Goal: Transaction & Acquisition: Purchase product/service

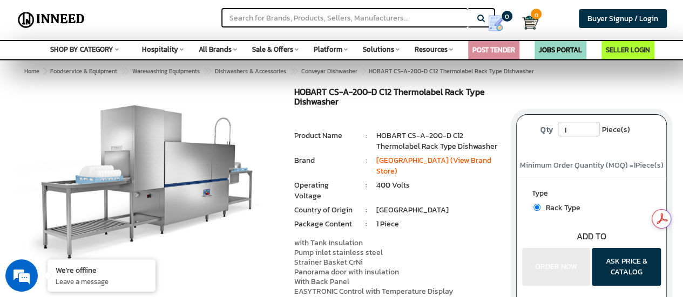
drag, startPoint x: 104, startPoint y: 103, endPoint x: 94, endPoint y: 104, distance: 10.3
click at [94, 104] on img at bounding box center [146, 180] width 261 height 186
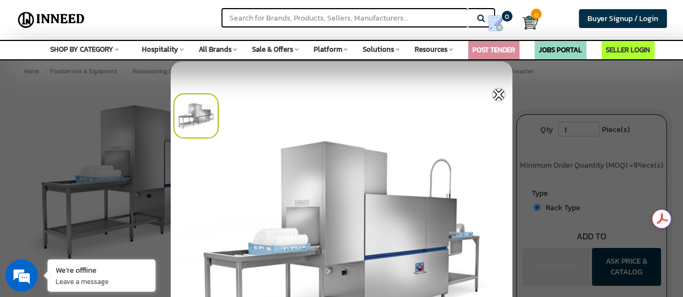
click at [299, 151] on img at bounding box center [342, 251] width 342 height 378
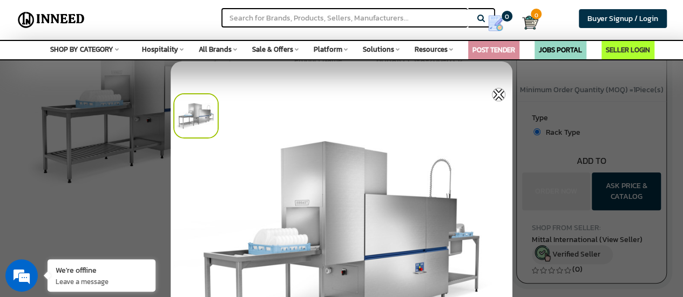
scroll to position [54, 0]
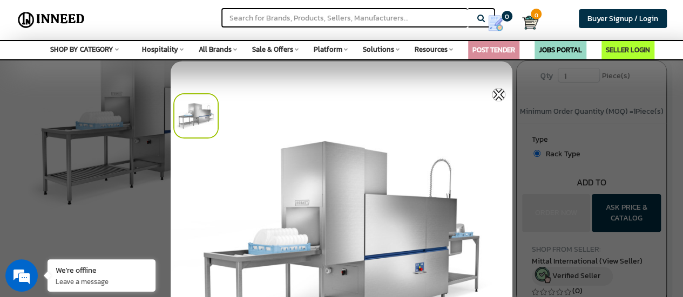
click at [200, 142] on img at bounding box center [342, 251] width 342 height 378
click at [316, 141] on img at bounding box center [342, 251] width 342 height 378
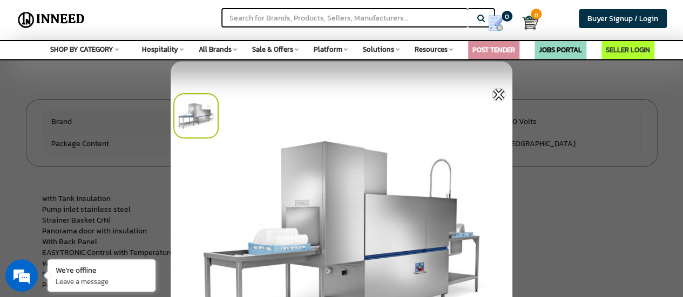
scroll to position [314, 0]
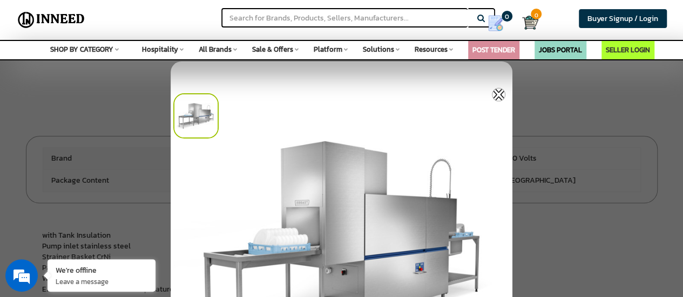
click at [495, 90] on img at bounding box center [498, 94] width 13 height 13
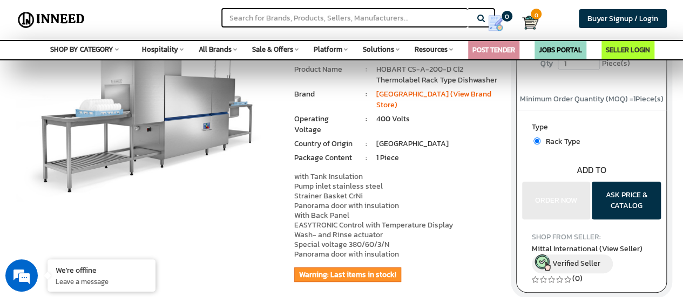
scroll to position [44, 0]
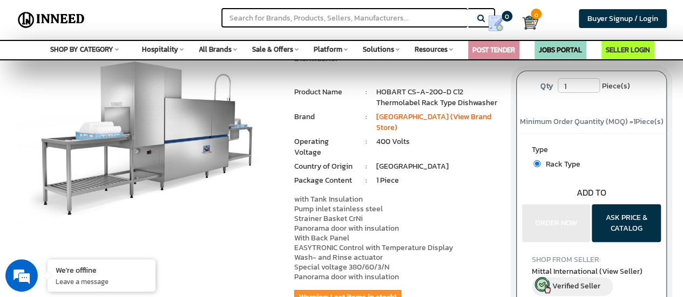
click at [115, 127] on img at bounding box center [146, 137] width 261 height 186
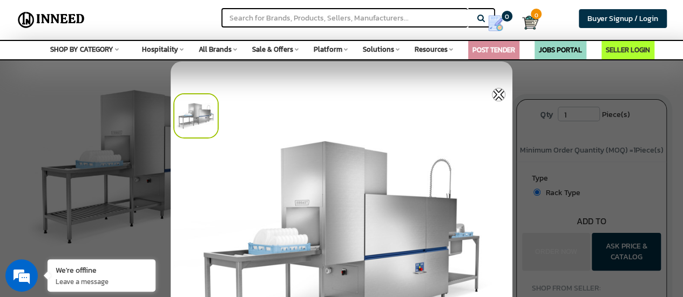
scroll to position [0, 0]
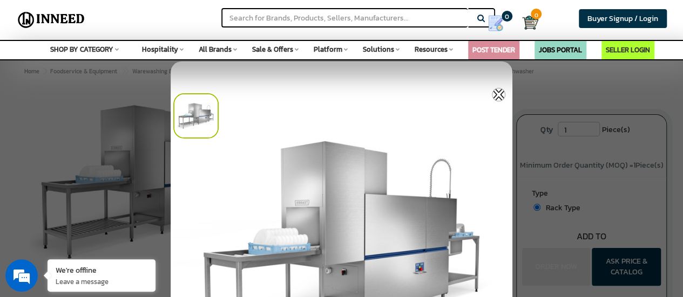
click at [401, 167] on img at bounding box center [342, 251] width 342 height 378
click at [531, 146] on div at bounding box center [341, 148] width 683 height 297
click at [502, 95] on img at bounding box center [498, 94] width 13 height 13
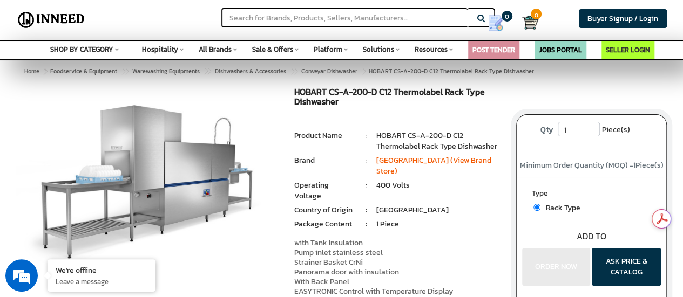
click at [136, 144] on img at bounding box center [146, 180] width 261 height 186
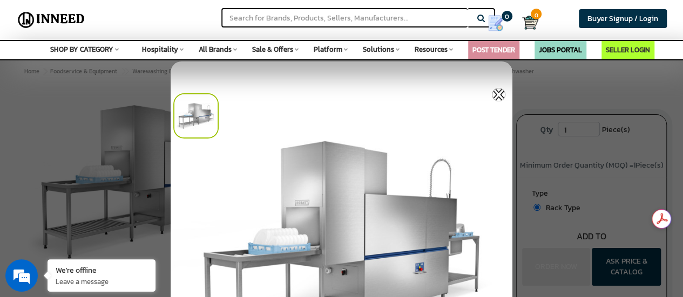
click at [351, 151] on img at bounding box center [342, 251] width 342 height 378
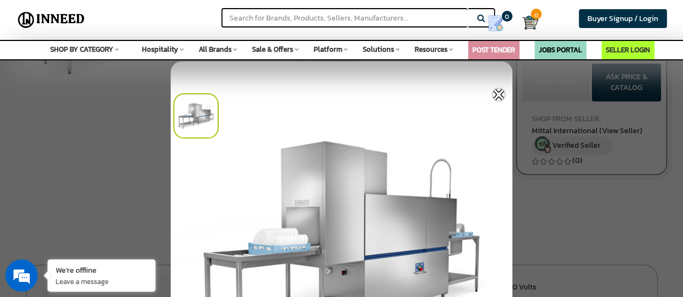
scroll to position [162, 0]
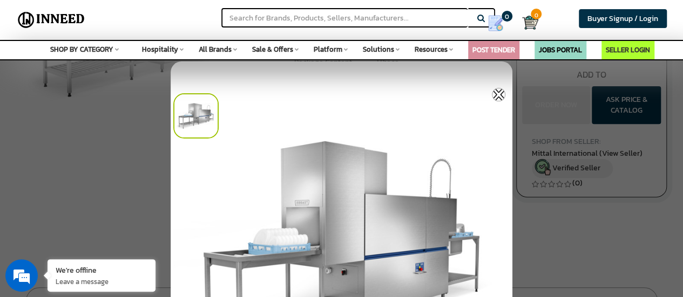
click at [265, 108] on div at bounding box center [344, 113] width 342 height 51
click at [125, 162] on div at bounding box center [341, 148] width 683 height 297
click at [503, 92] on img at bounding box center [498, 94] width 13 height 13
